Goal: Ask a question: Seek information or help from site administrators or community

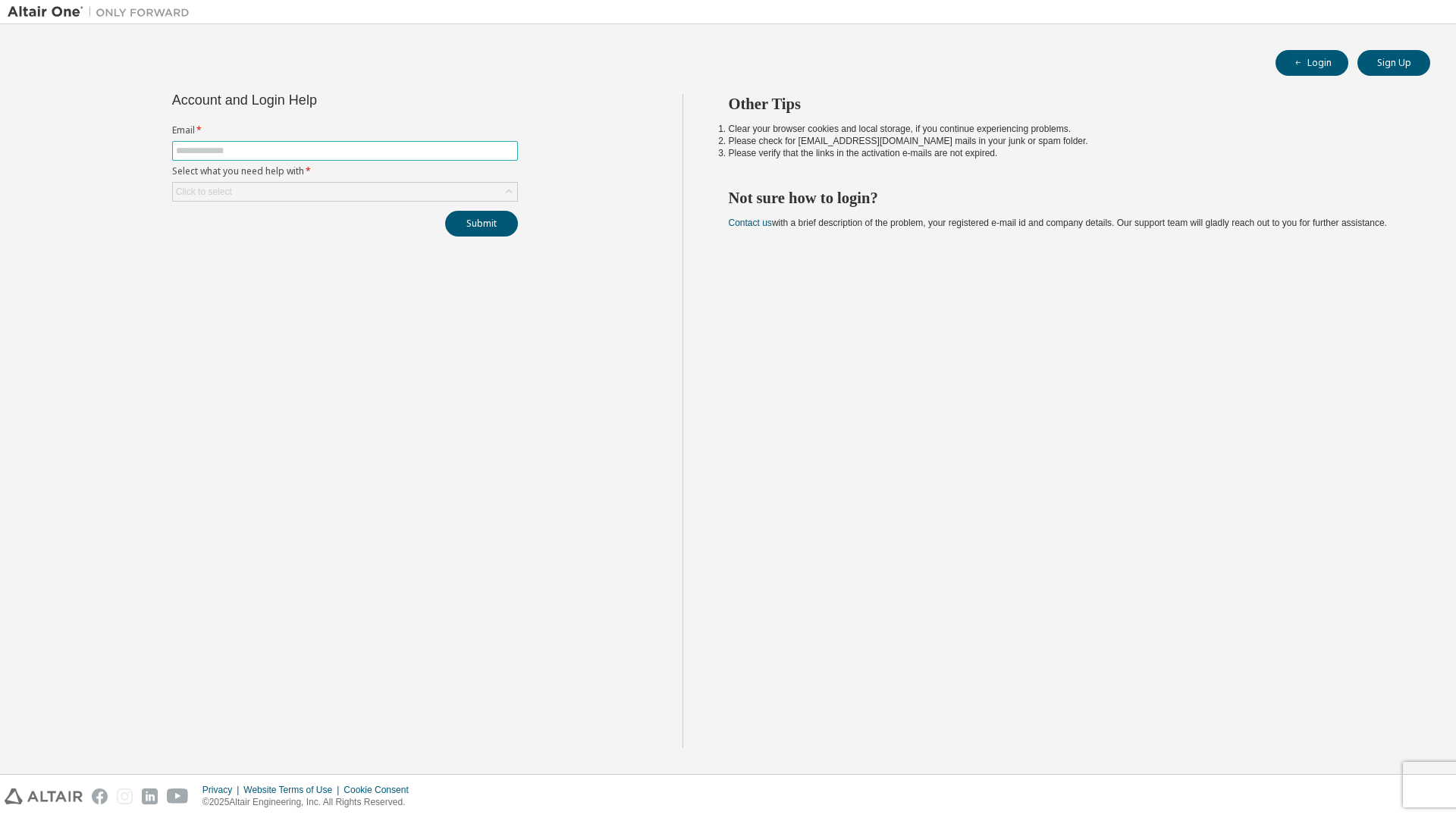
click at [399, 144] on span at bounding box center [344, 151] width 345 height 20
click at [399, 146] on input "text" at bounding box center [345, 151] width 339 height 12
type input "**********"
click at [336, 184] on div "Click to select" at bounding box center [345, 192] width 344 height 19
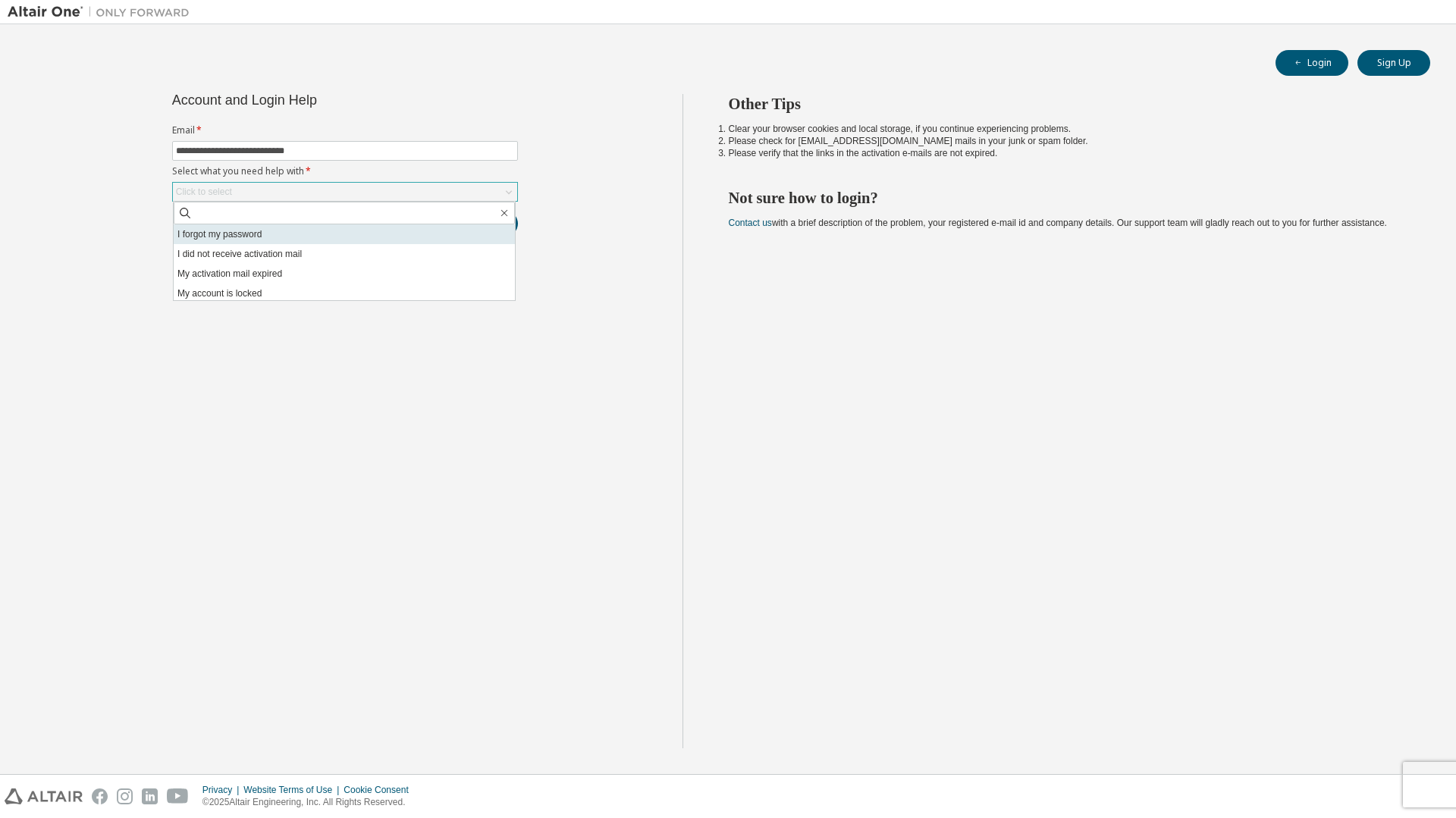
click at [308, 233] on li "I forgot my password" at bounding box center [344, 234] width 341 height 20
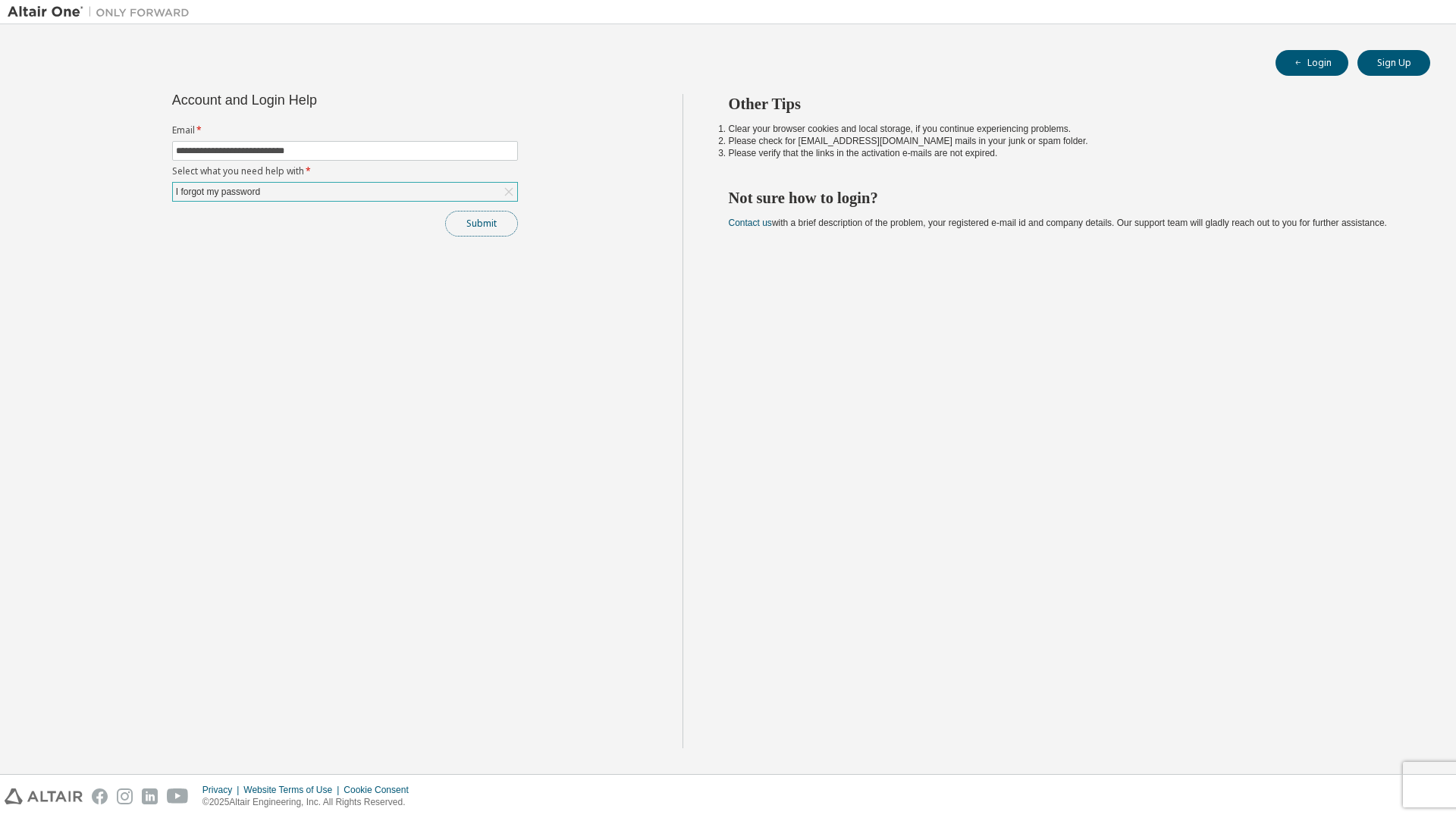
click at [447, 217] on button "Submit" at bounding box center [481, 223] width 72 height 25
click at [468, 224] on button "Submit" at bounding box center [481, 223] width 72 height 25
